Goal: Task Accomplishment & Management: Complete application form

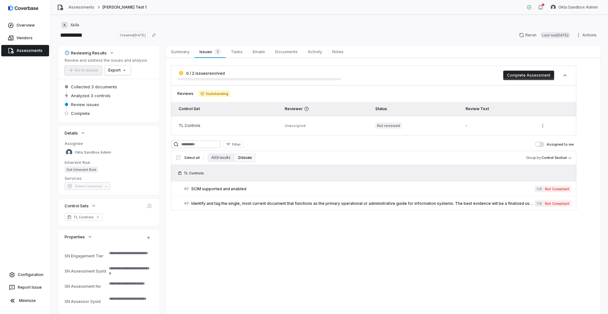
type textarea "*"
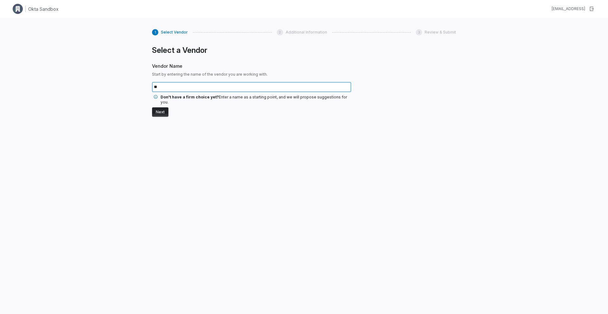
type input "*"
type input "******"
click at [162, 108] on button "Next" at bounding box center [160, 112] width 16 height 10
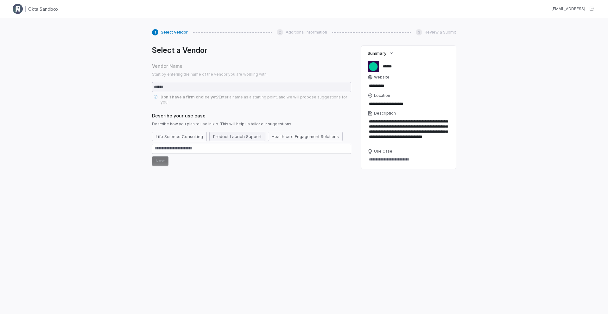
click at [220, 133] on button "Product Launch Support" at bounding box center [237, 137] width 56 height 10
click at [161, 156] on button "Next" at bounding box center [160, 161] width 16 height 10
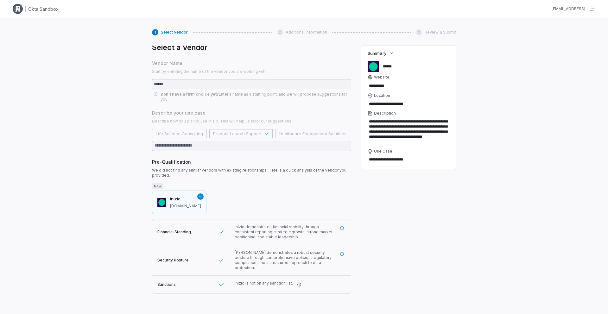
scroll to position [2, 0]
click at [342, 252] on icon "More information" at bounding box center [342, 254] width 4 height 4
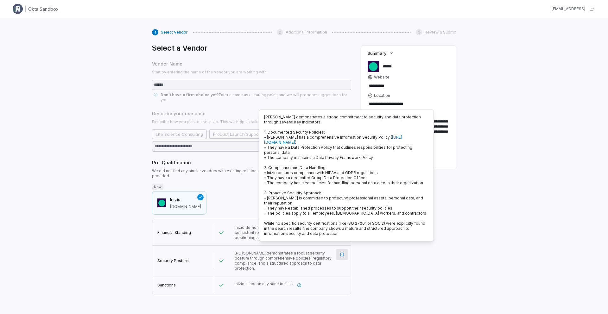
click at [435, 284] on div "**********" at bounding box center [408, 171] width 95 height 251
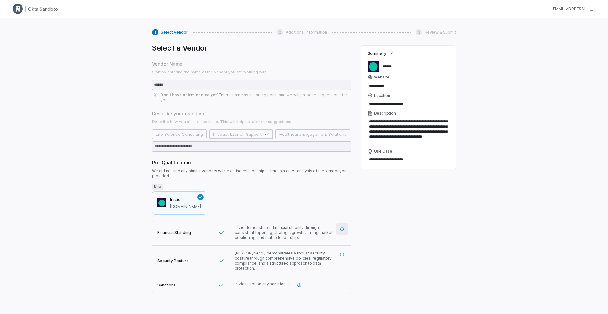
click at [342, 227] on icon "More information" at bounding box center [342, 229] width 4 height 4
click at [298, 283] on icon "More information" at bounding box center [299, 285] width 4 height 4
click at [157, 297] on button "Next" at bounding box center [160, 302] width 16 height 10
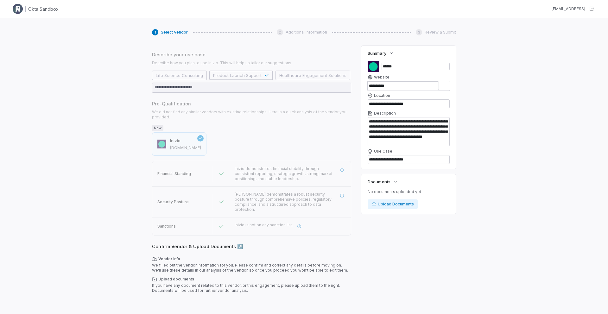
scroll to position [61, 0]
click at [426, 138] on textarea "**********" at bounding box center [409, 131] width 82 height 29
click at [485, 193] on div "1 Select Vendor 2 Additional Information 3 Review & Submit Select a Vendor Vend…" at bounding box center [304, 175] width 608 height 314
click at [157, 297] on button "Next" at bounding box center [160, 302] width 16 height 10
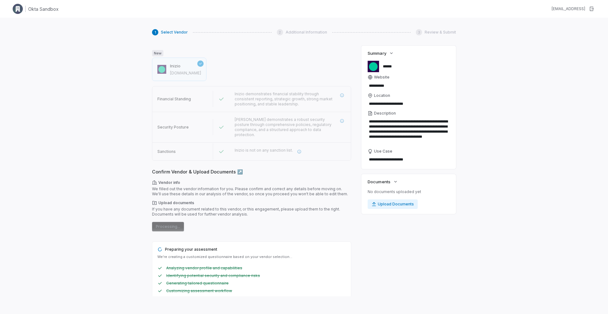
scroll to position [0, 0]
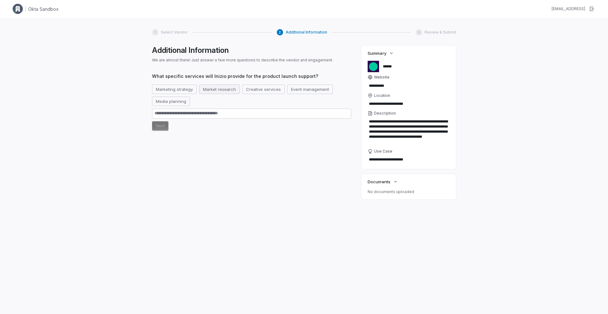
click at [206, 86] on button "Market research" at bounding box center [219, 90] width 41 height 10
click at [167, 124] on button "Next" at bounding box center [160, 126] width 16 height 10
click at [154, 126] on button "Next" at bounding box center [160, 126] width 16 height 10
click at [151, 190] on div "**********" at bounding box center [304, 175] width 608 height 314
click at [185, 88] on button "Marketing strategy" at bounding box center [174, 90] width 45 height 10
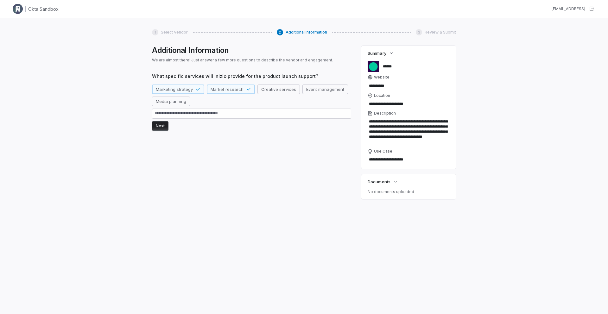
click at [159, 128] on button "Next" at bounding box center [160, 126] width 16 height 10
click at [166, 125] on button "Next" at bounding box center [160, 126] width 16 height 10
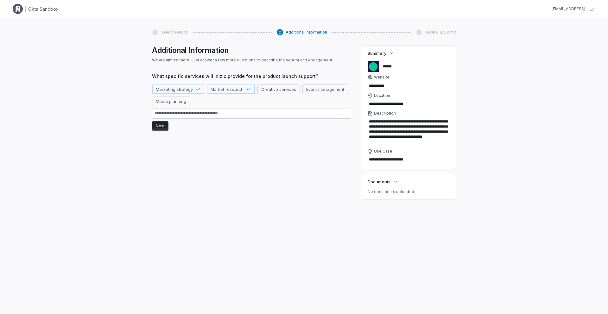
click at [166, 125] on button "Next" at bounding box center [160, 126] width 16 height 10
type textarea "*"
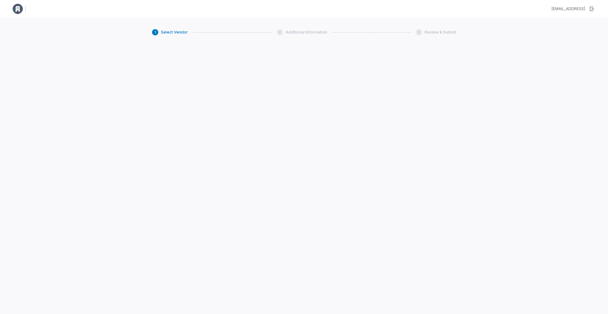
click at [552, 8] on div "okta-sandbox@admin.coverbase.ai" at bounding box center [569, 8] width 34 height 5
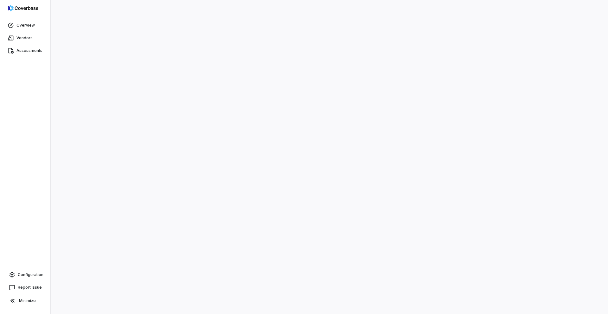
click at [432, 103] on div at bounding box center [329, 157] width 557 height 314
